Goal: Navigation & Orientation: Go to known website

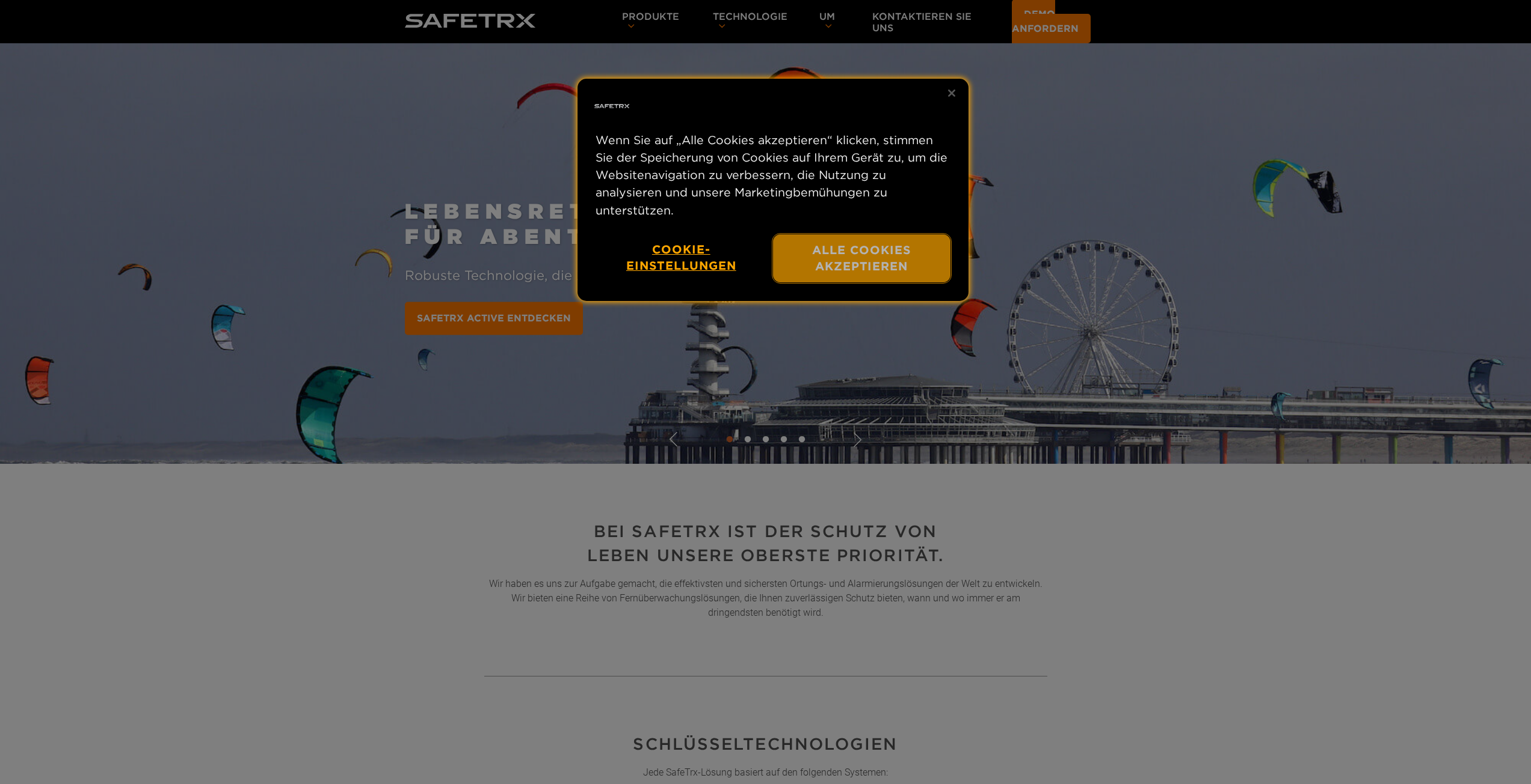
click at [865, 239] on button "Alle Cookies akzeptieren" at bounding box center [861, 258] width 178 height 49
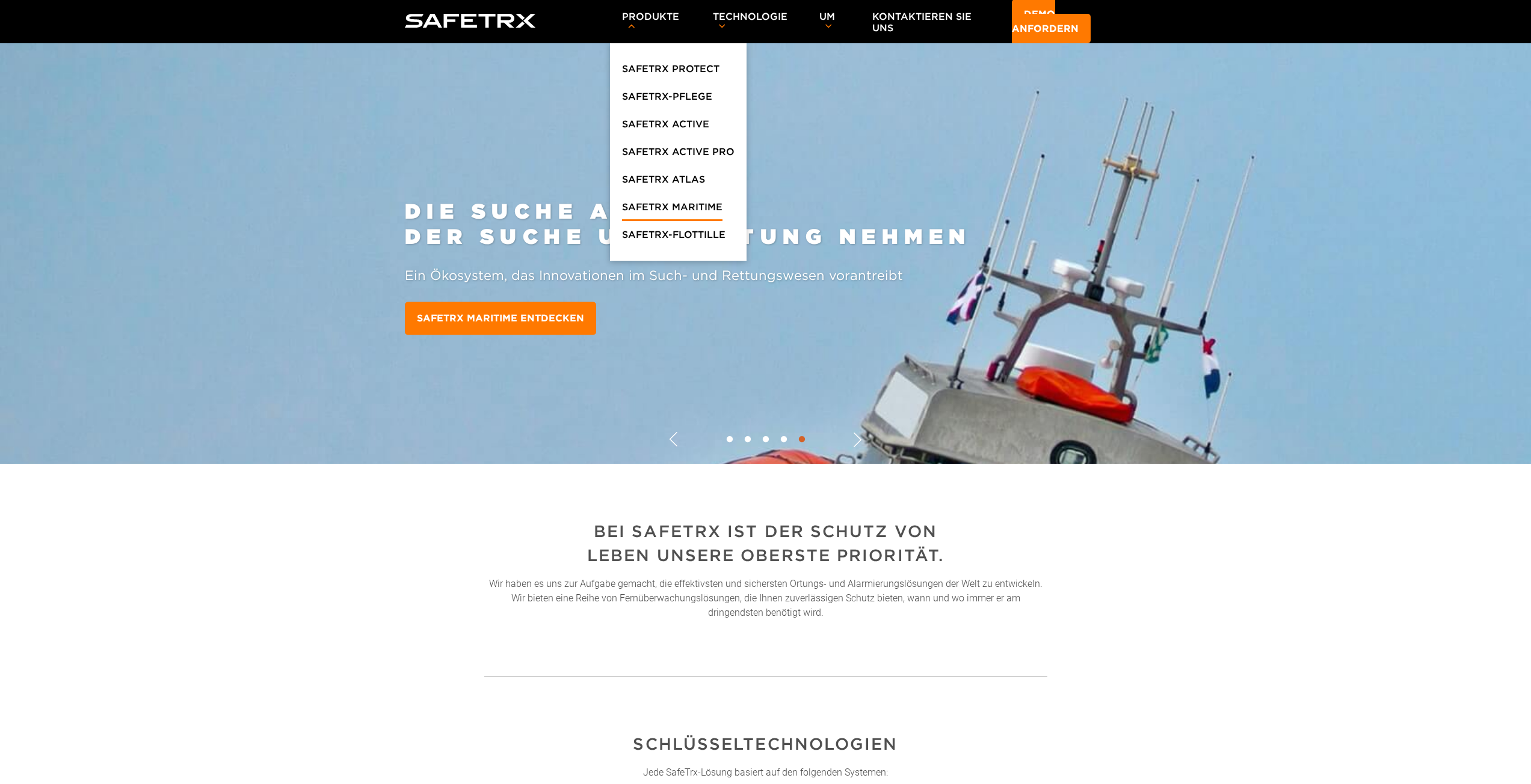
click at [671, 203] on font "SafeTrx Maritime" at bounding box center [671, 207] width 100 height 11
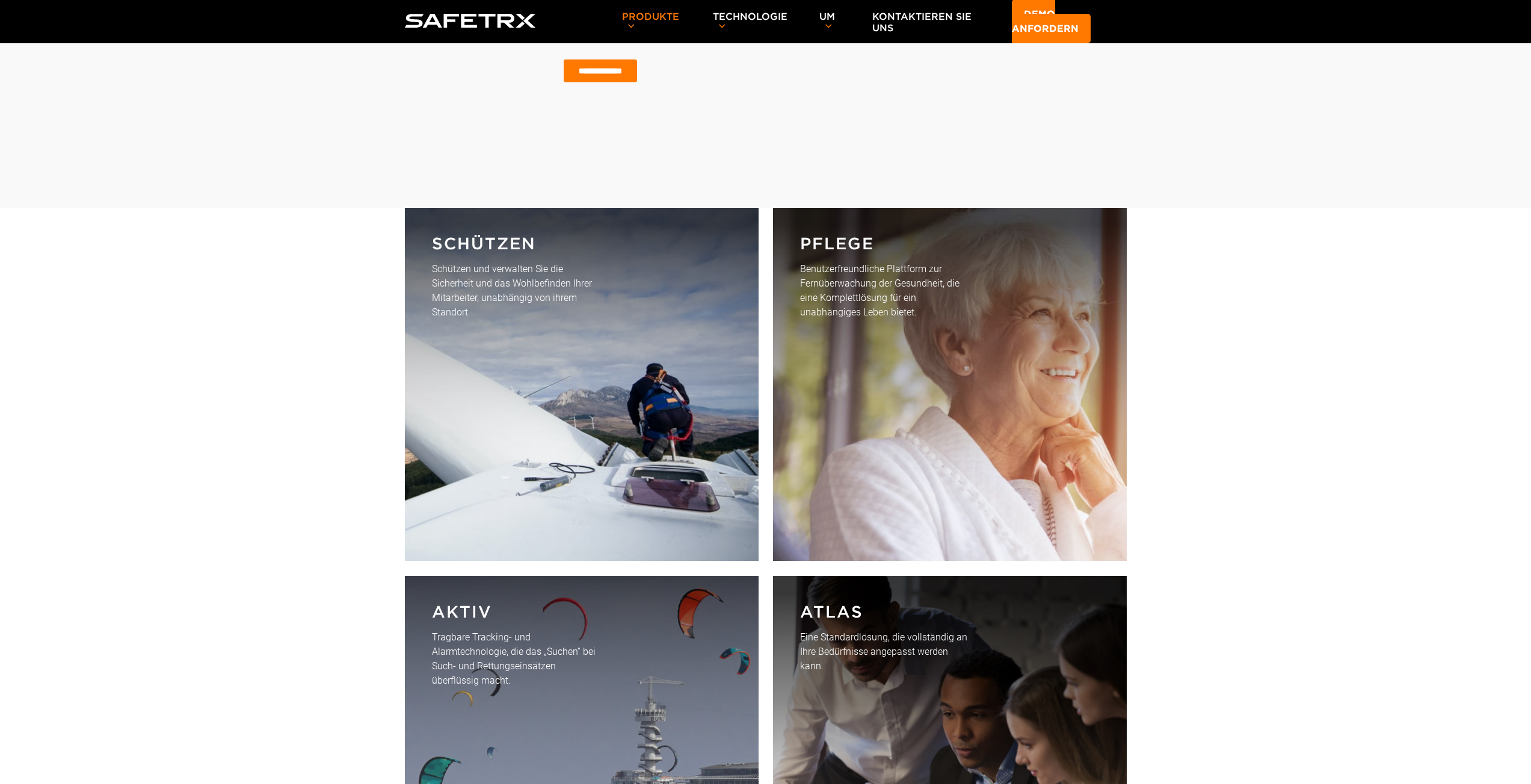
scroll to position [3727, 0]
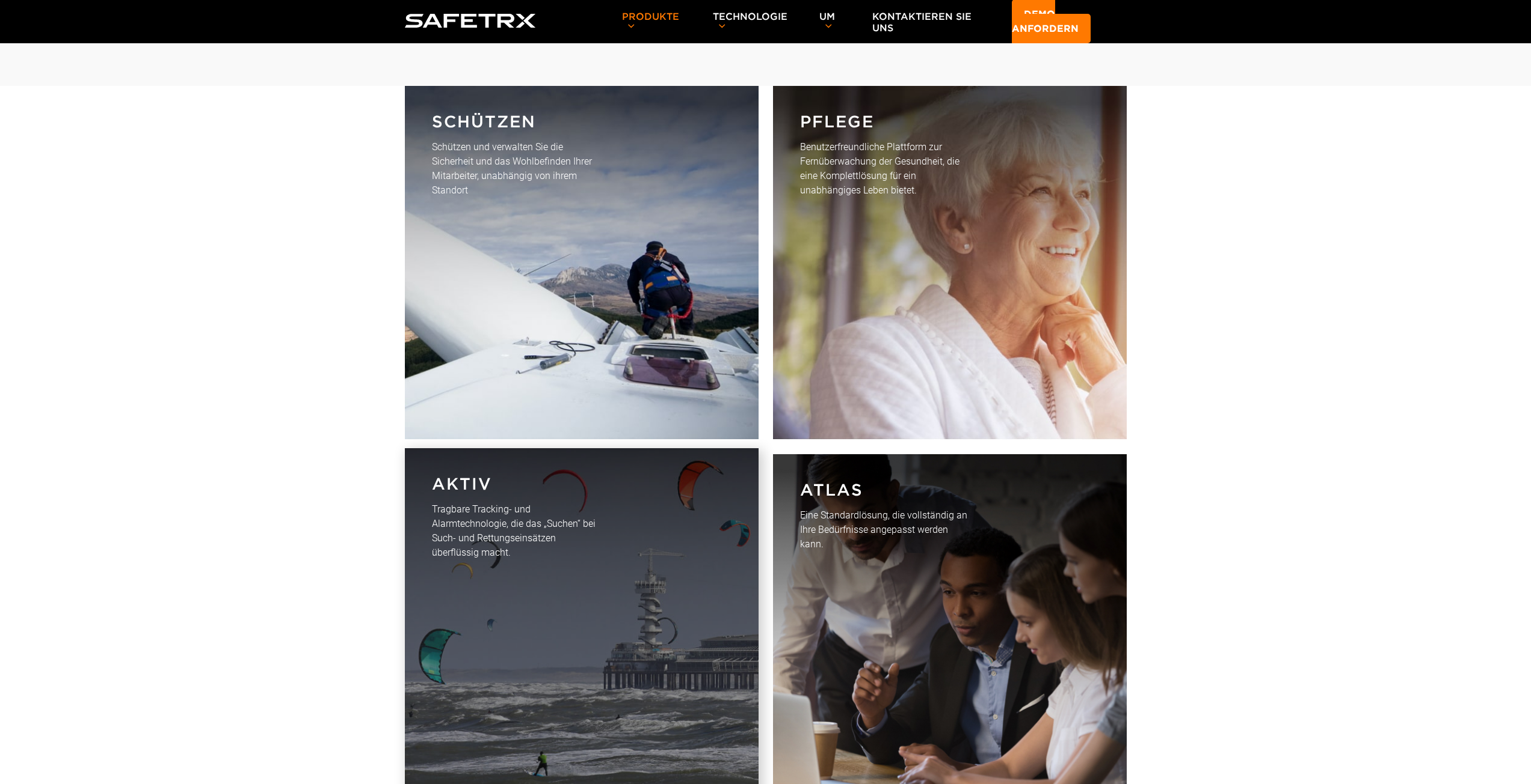
click at [521, 504] on font "Tragbare Tracking- und Alarmtechnologie, die das „Suchen“ bei Such- und Rettung…" at bounding box center [513, 530] width 164 height 55
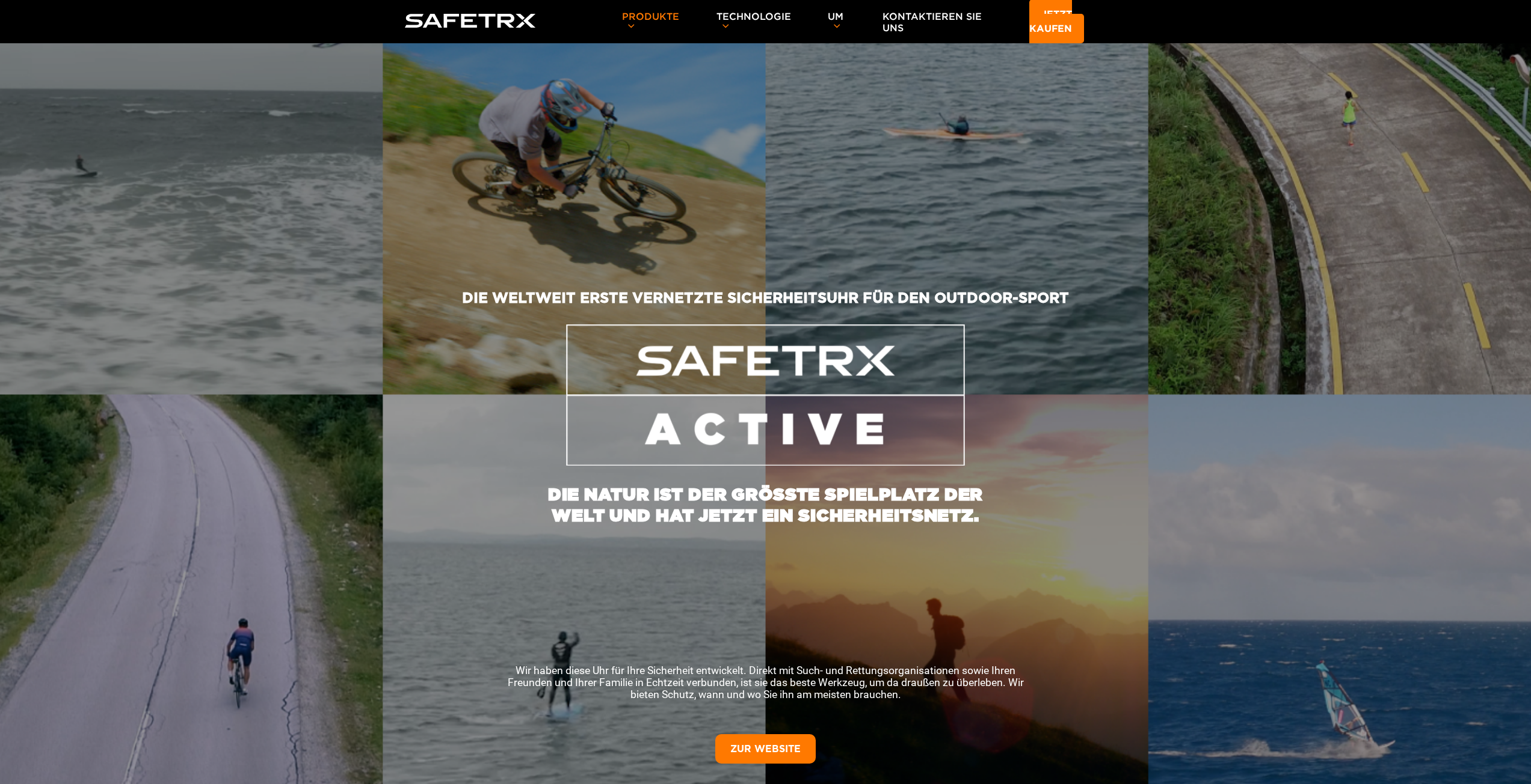
click at [770, 743] on link "ZUR WEBSITE" at bounding box center [765, 750] width 100 height 30
